Goal: Check status: Check status

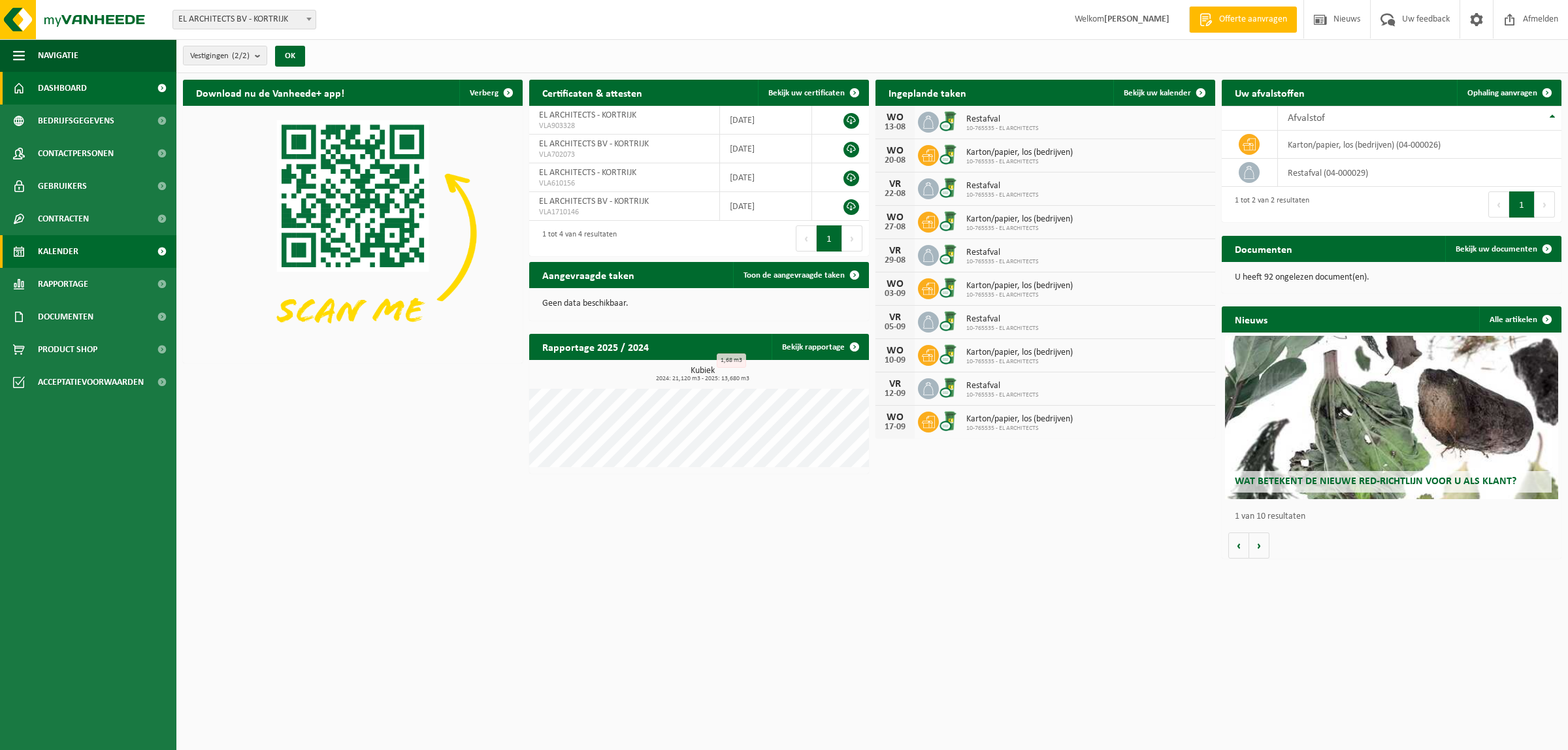
click at [67, 250] on span "Kalender" at bounding box center [58, 251] width 41 height 33
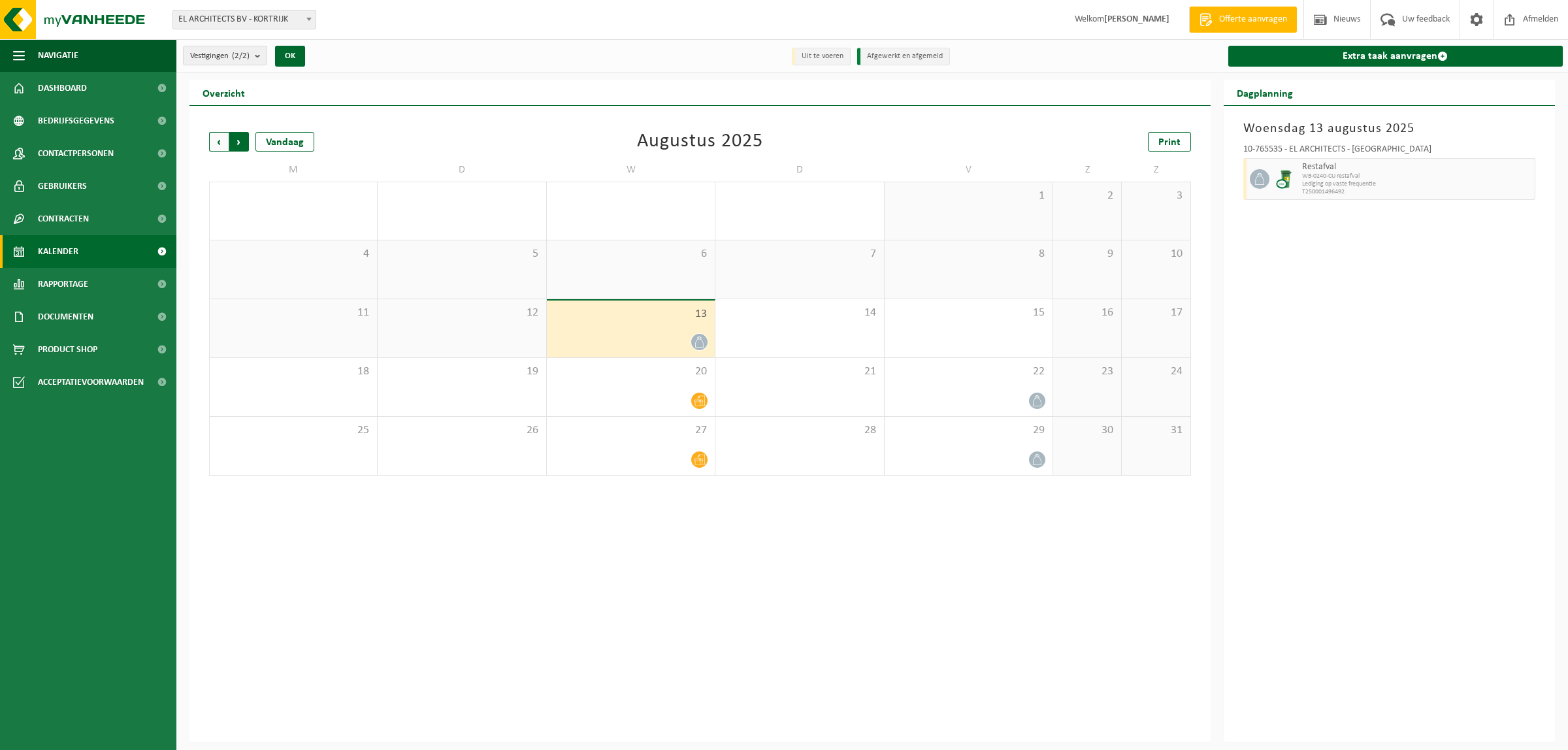
click at [216, 139] on span "Vorige" at bounding box center [219, 141] width 19 height 19
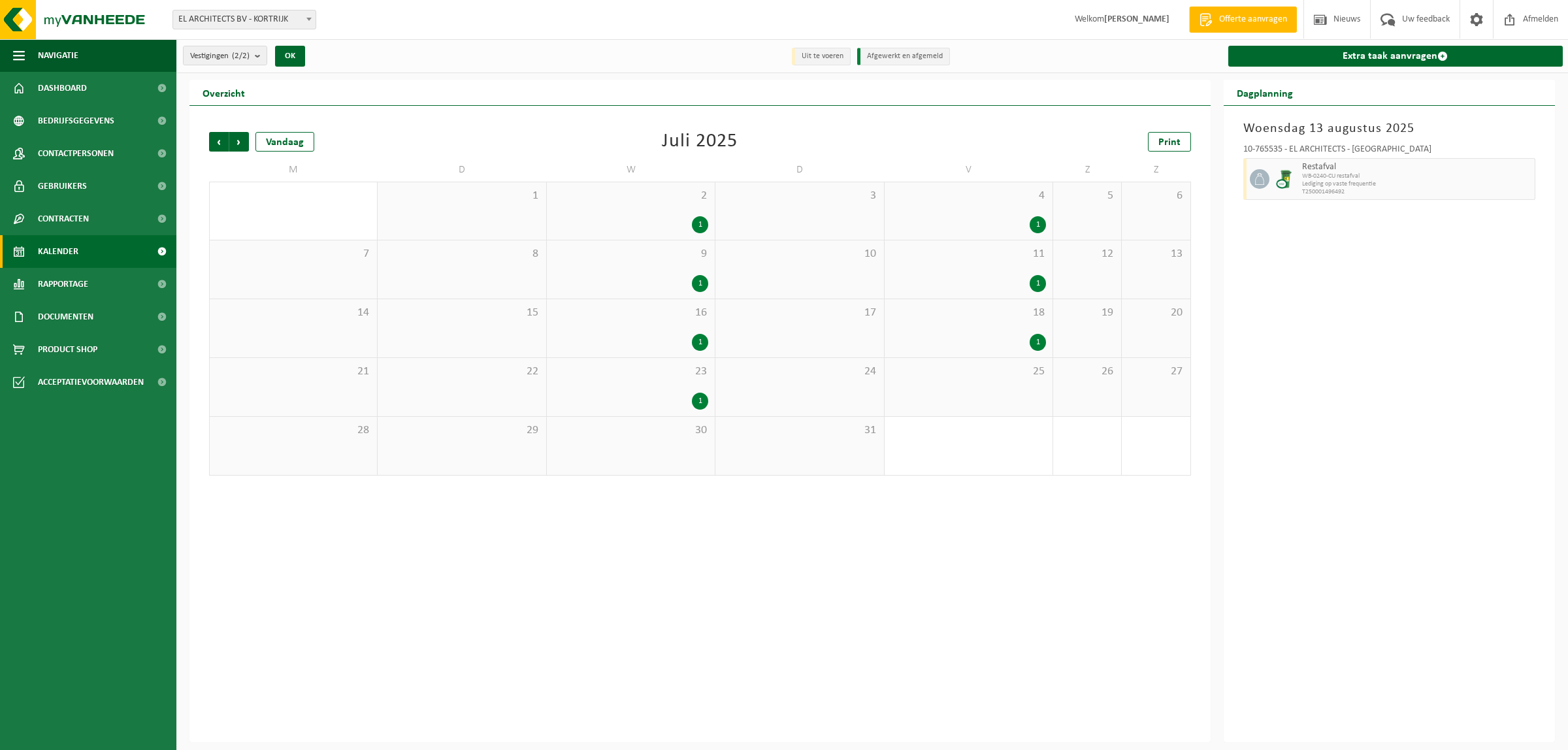
click at [799, 487] on div "Vorige Volgende Vandaag Juli 2025 Print M D W D V Z Z 30 1 2 1 3 4 1 5 6 7 8 9 …" at bounding box center [700, 303] width 995 height 370
click at [691, 217] on div "1" at bounding box center [631, 224] width 155 height 17
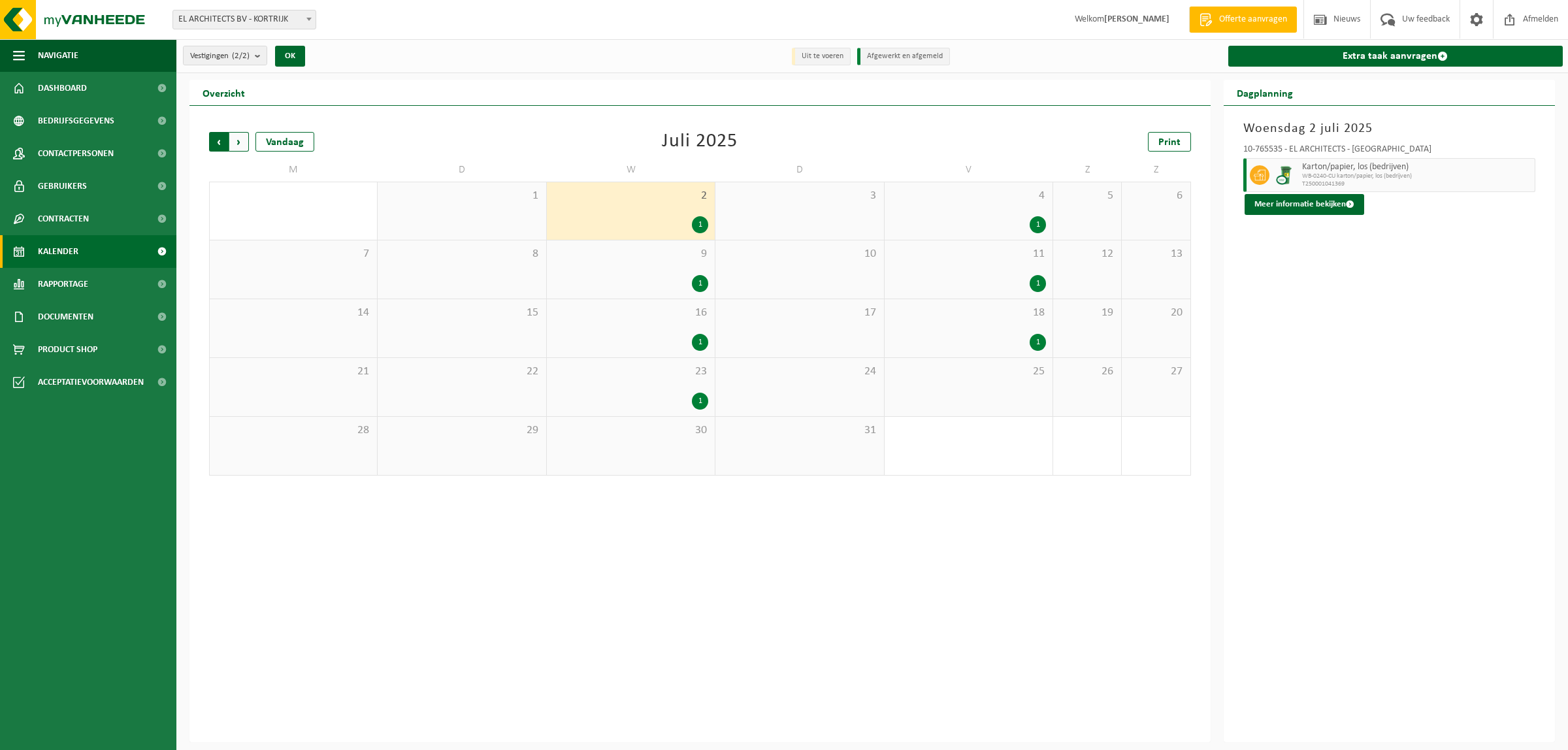
click at [240, 142] on span "Volgende" at bounding box center [239, 141] width 19 height 19
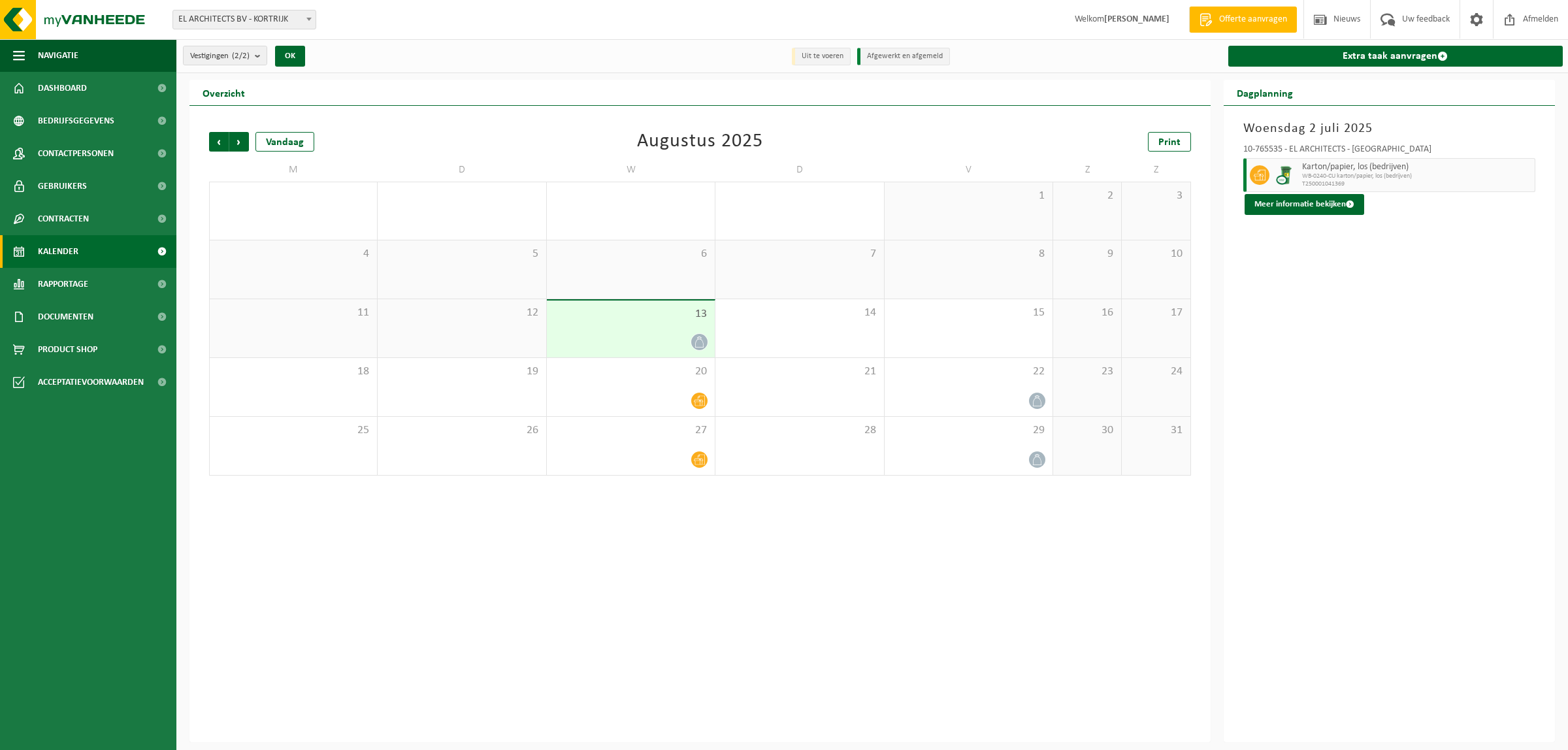
click at [667, 340] on div at bounding box center [631, 342] width 155 height 17
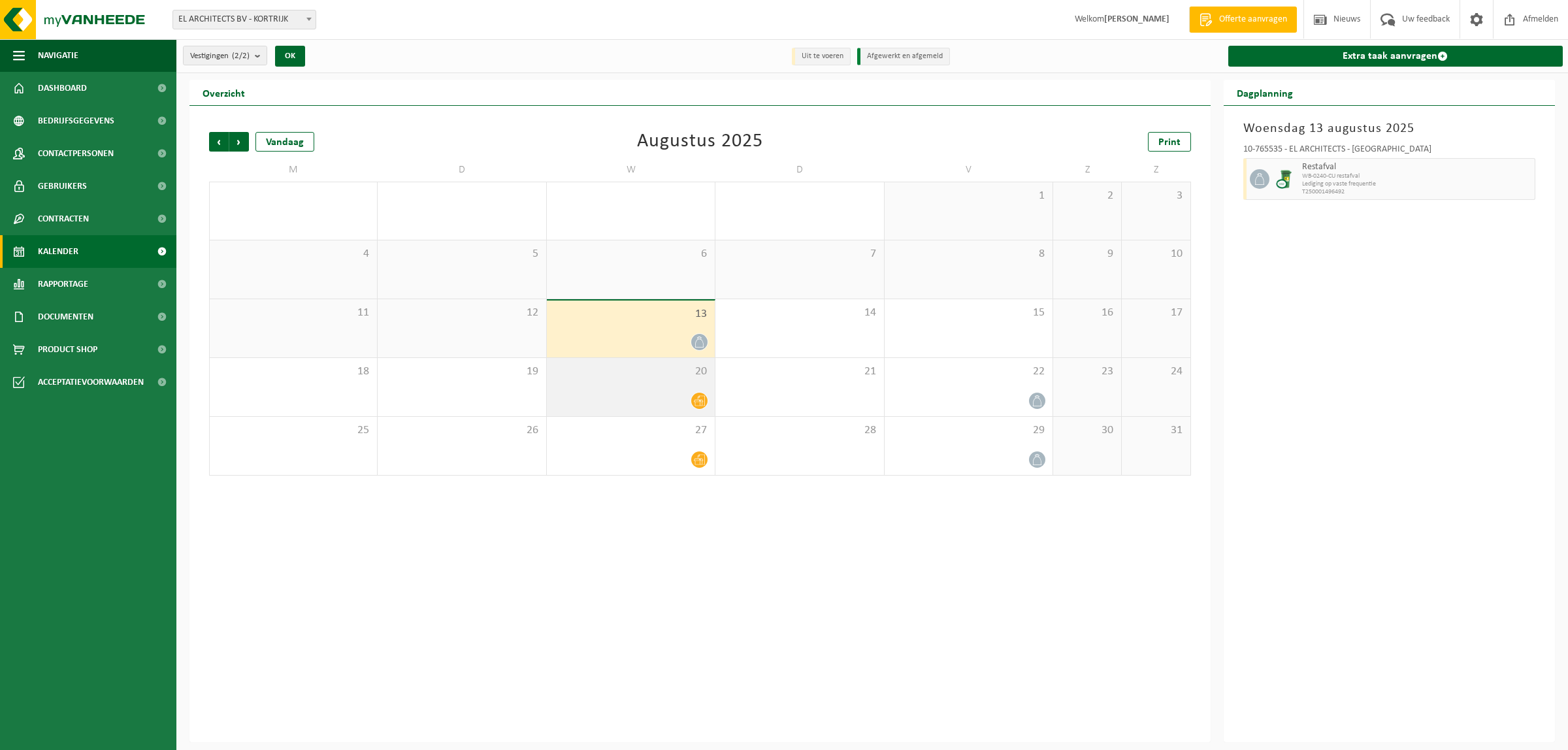
click at [655, 380] on div "20" at bounding box center [631, 386] width 168 height 58
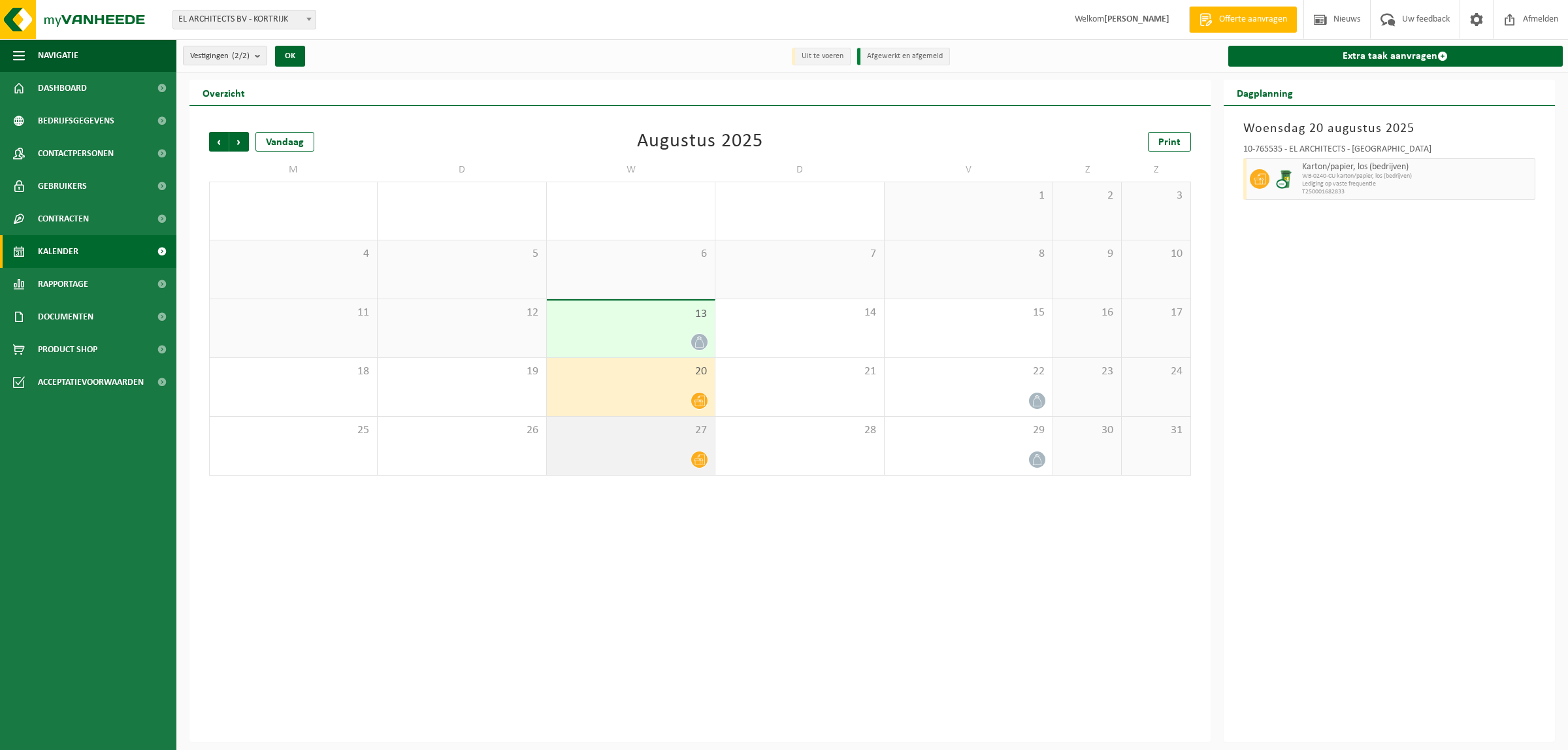
click at [663, 446] on div "27" at bounding box center [631, 445] width 168 height 58
